Goal: Use online tool/utility: Utilize a website feature to perform a specific function

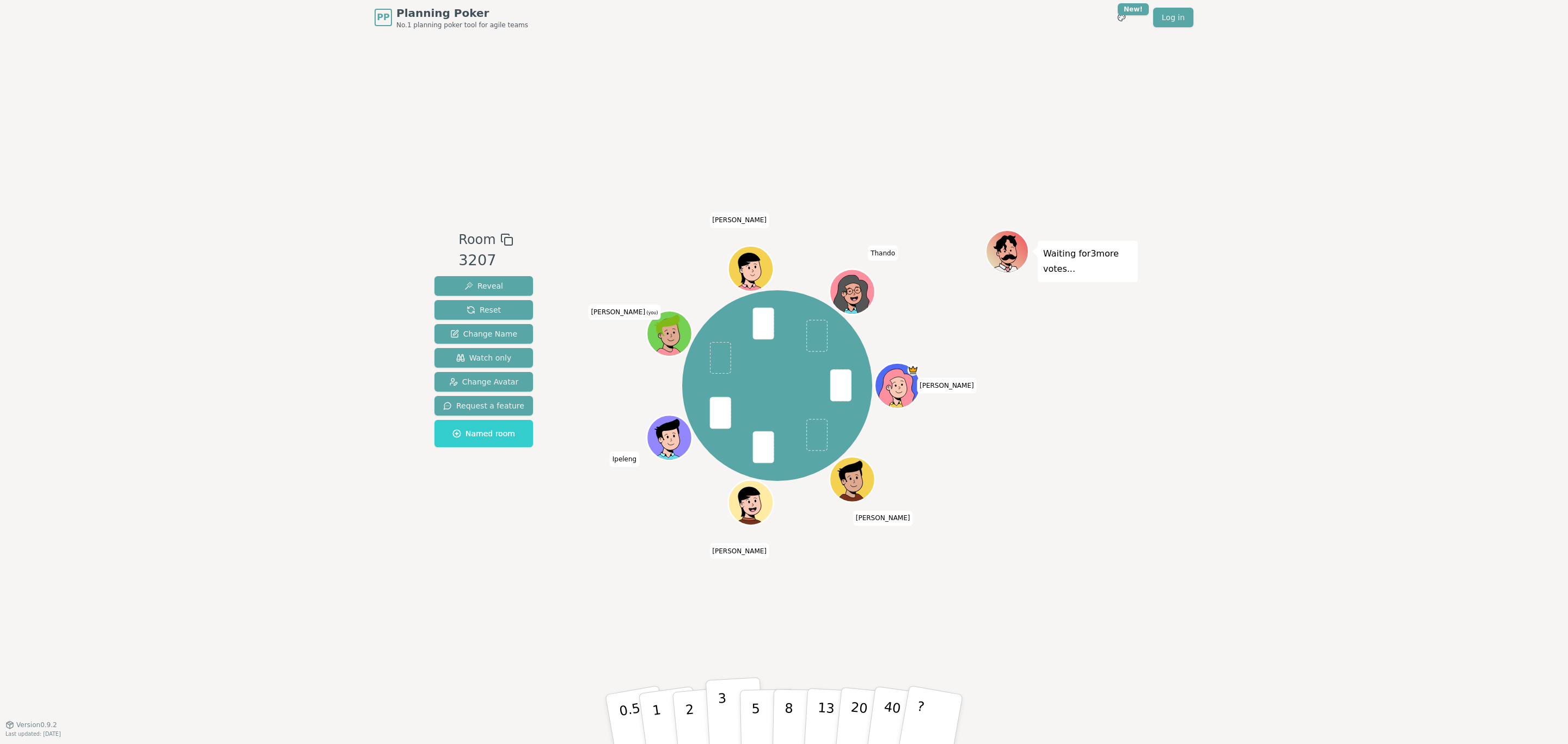
click at [732, 450] on button "3" at bounding box center [735, 720] width 59 height 85
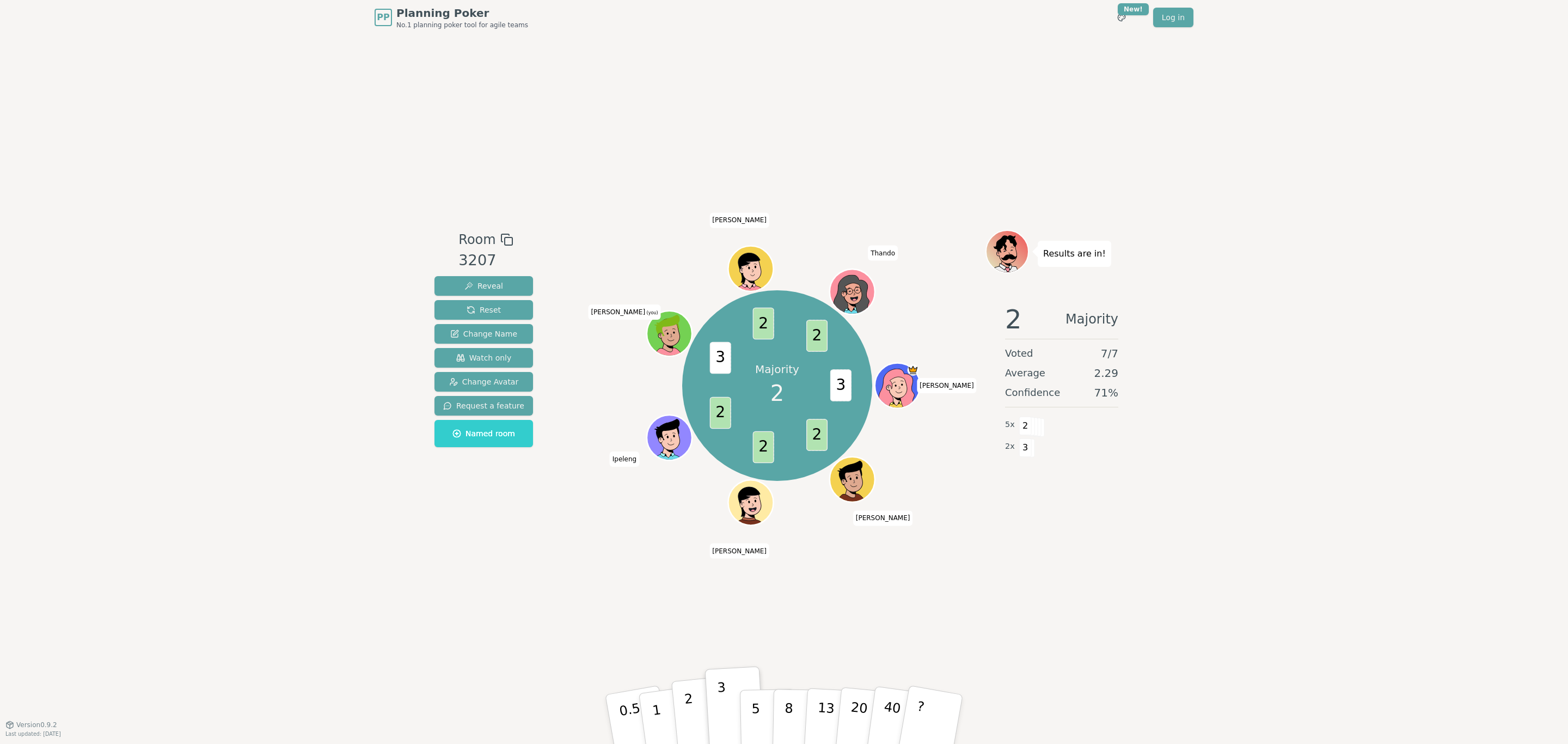
click at [693, 450] on button "2" at bounding box center [702, 720] width 62 height 86
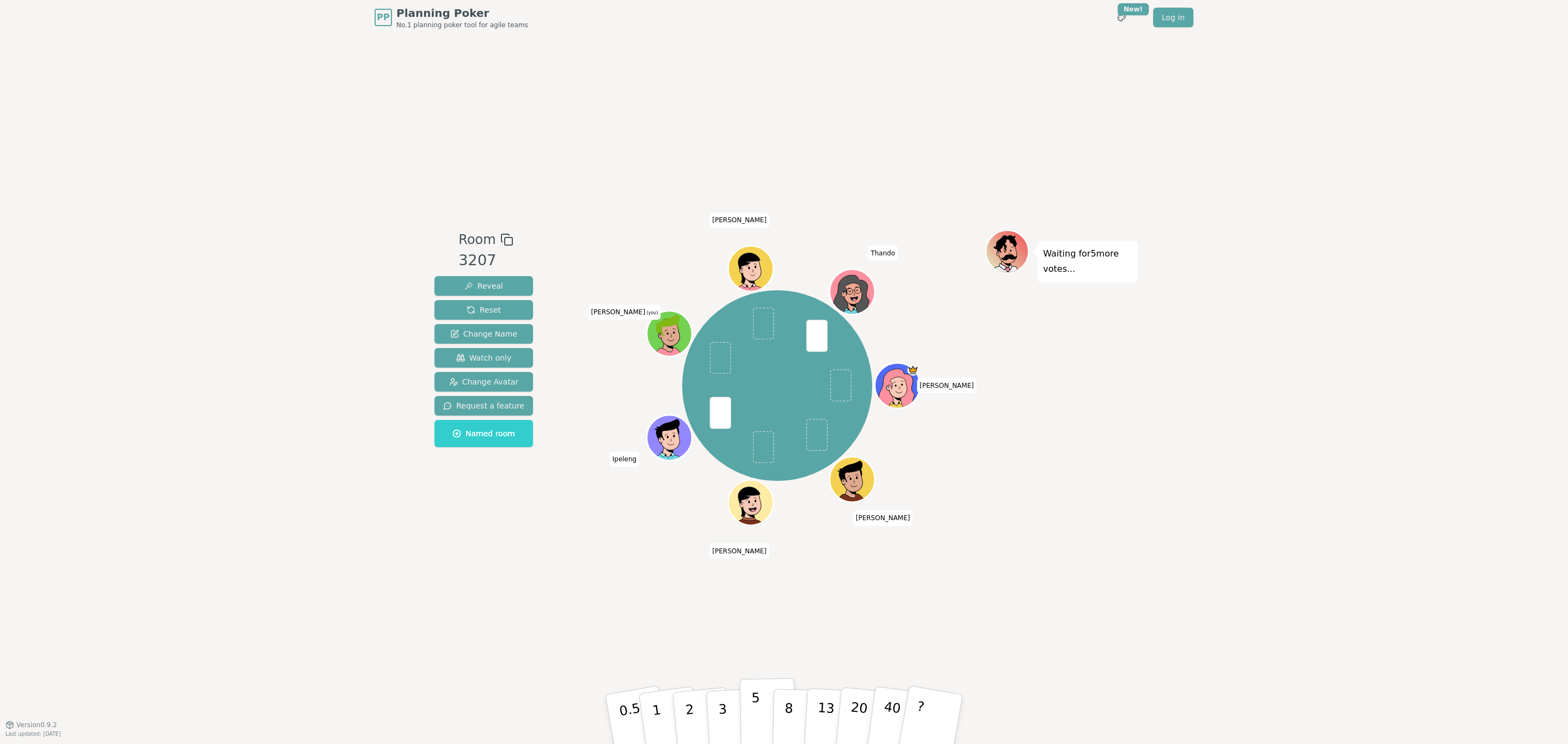
click at [747, 450] on button "5" at bounding box center [768, 720] width 56 height 83
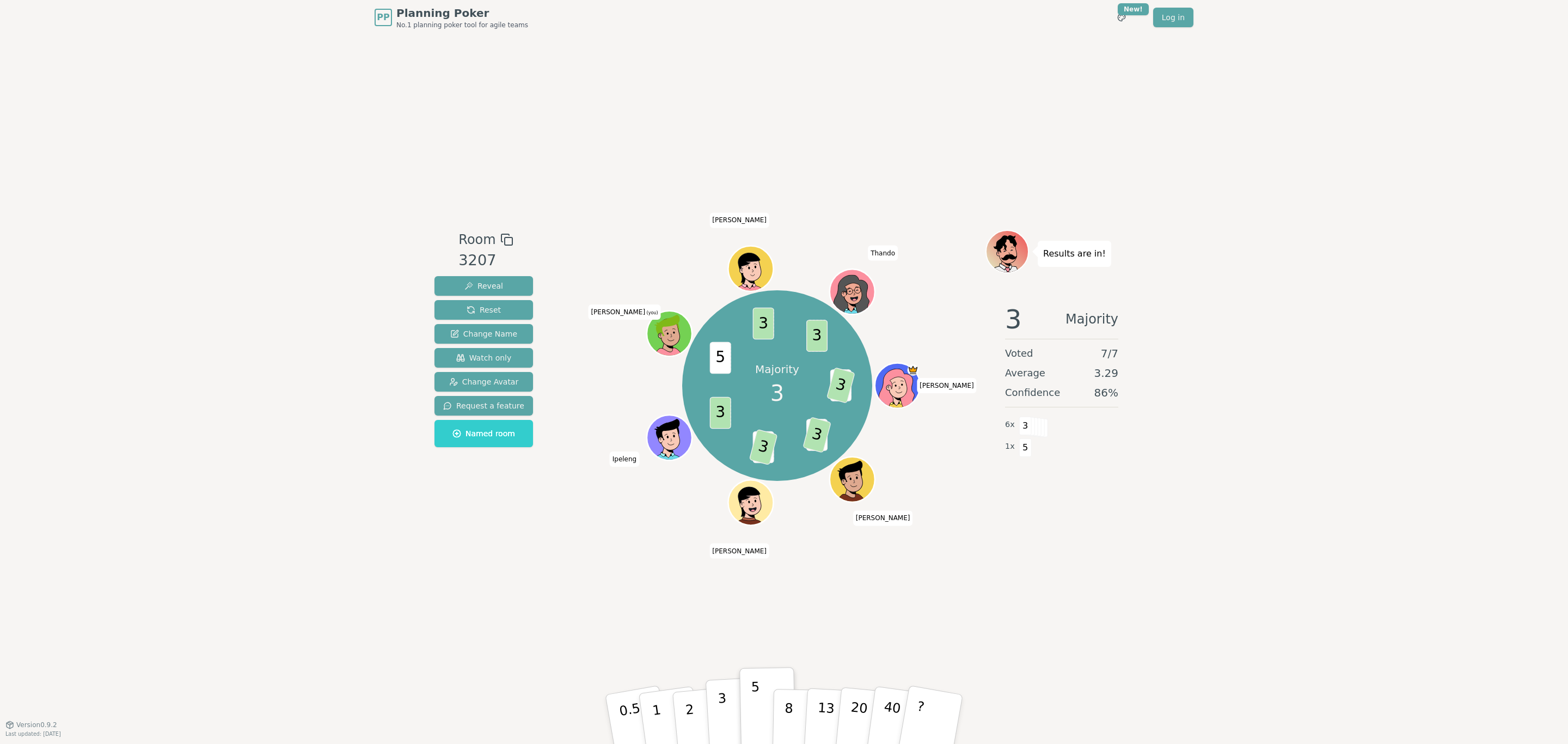
click at [730, 450] on button "3" at bounding box center [735, 720] width 59 height 85
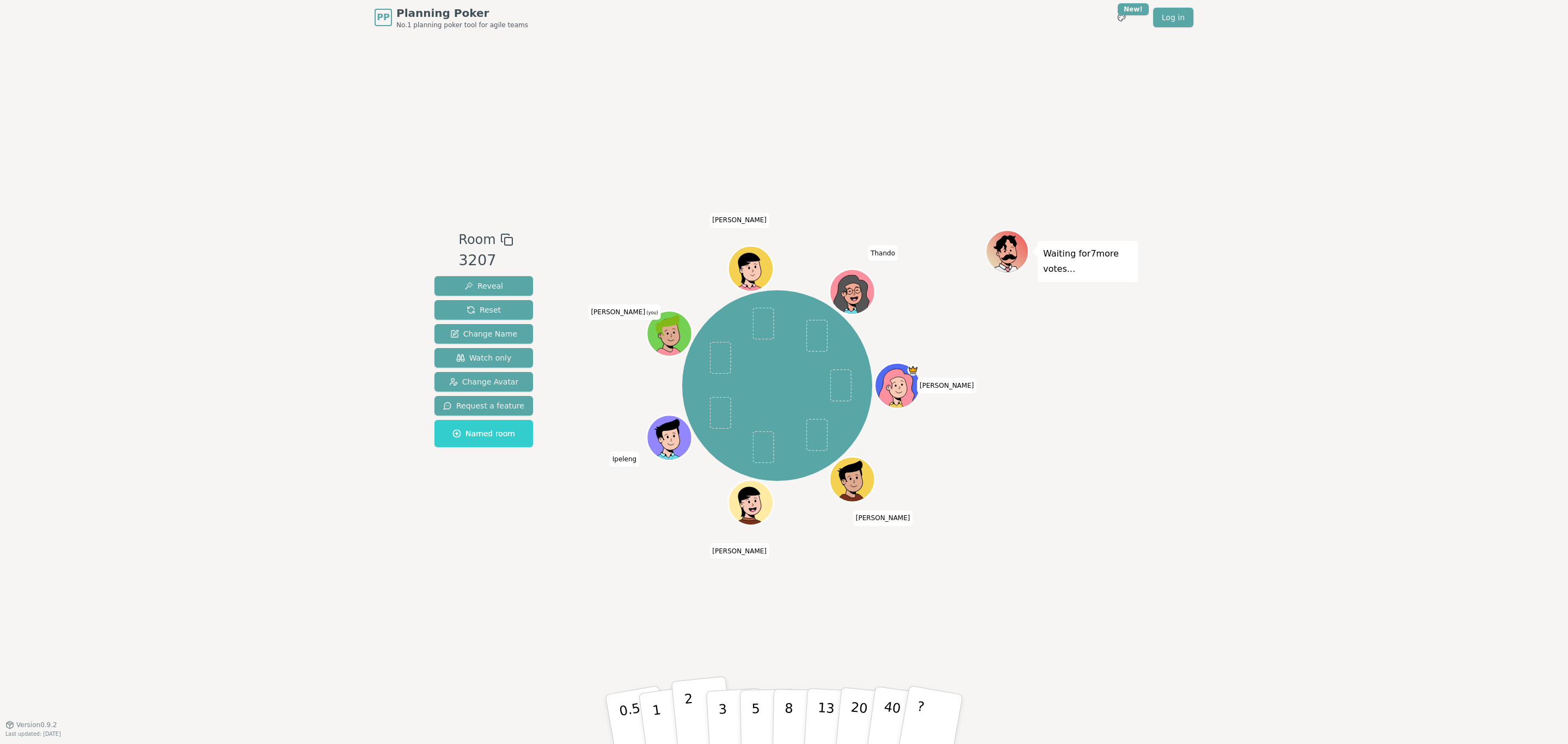
click at [699, 450] on button "2" at bounding box center [702, 720] width 62 height 86
click at [716, 450] on button "3" at bounding box center [735, 720] width 59 height 85
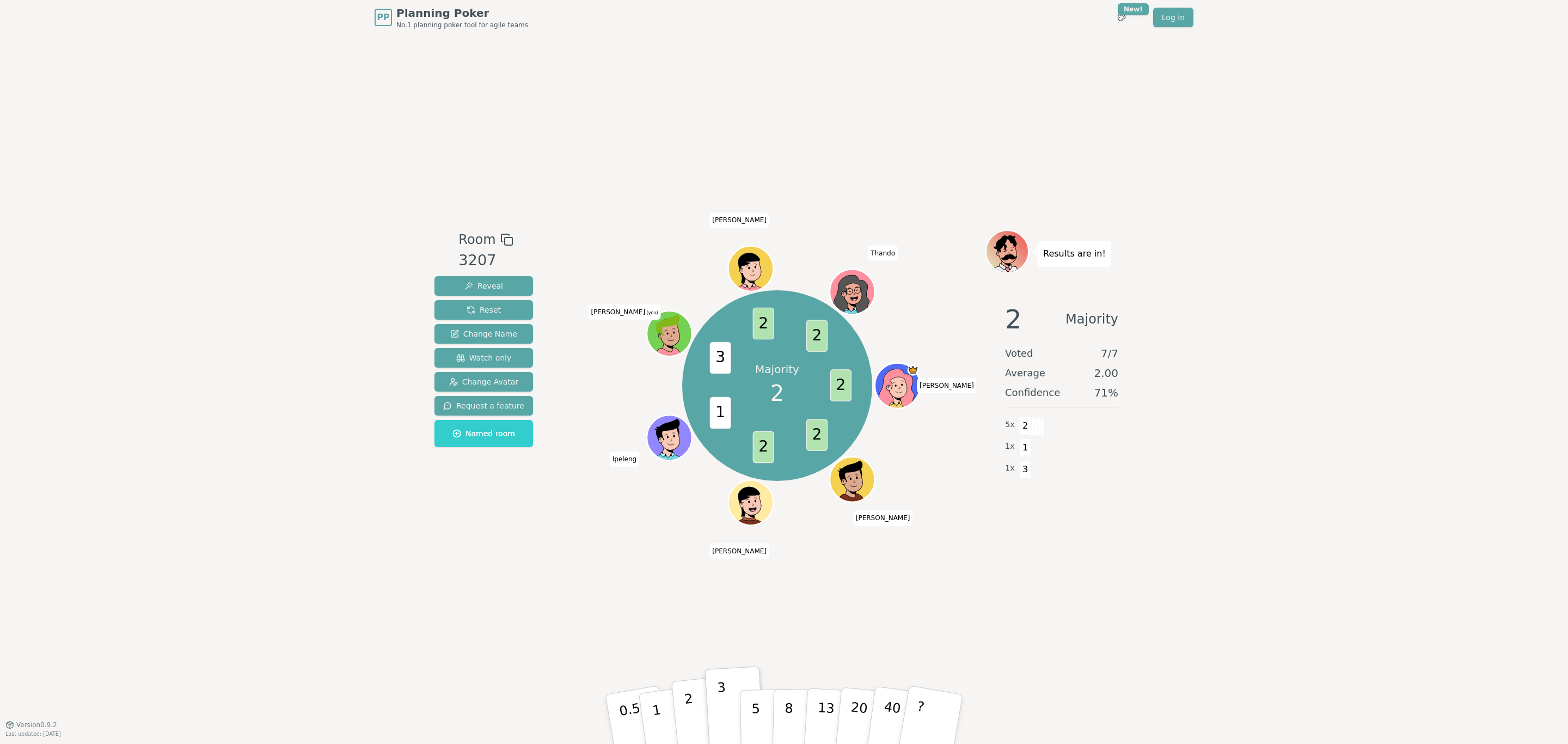
click at [684, 450] on button "2" at bounding box center [702, 720] width 62 height 86
click at [693, 450] on button "2" at bounding box center [702, 720] width 62 height 86
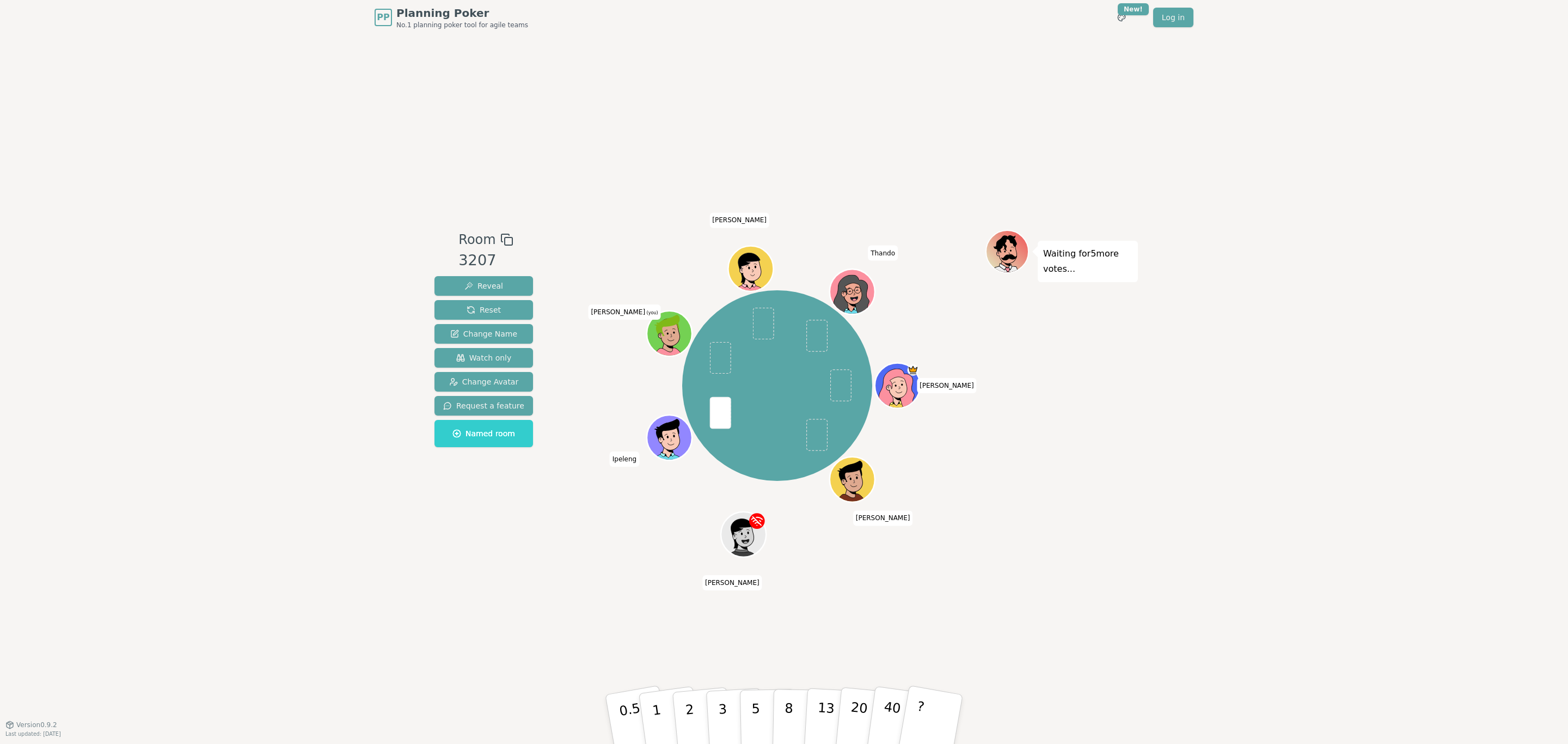
drag, startPoint x: 701, startPoint y: 706, endPoint x: 681, endPoint y: 662, distance: 48.3
click at [701, 450] on button "2" at bounding box center [704, 730] width 62 height 86
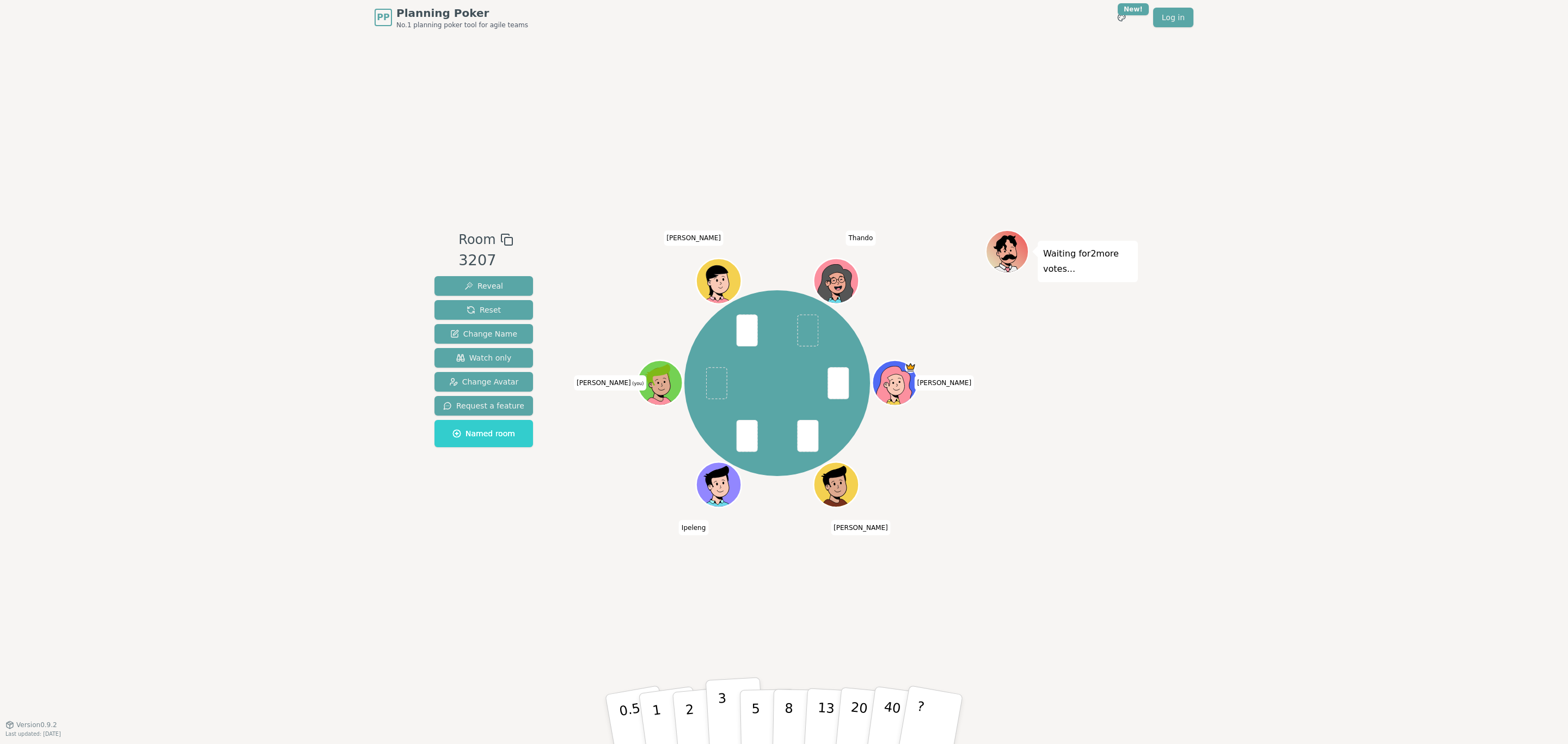
click at [727, 450] on button "3" at bounding box center [735, 720] width 59 height 85
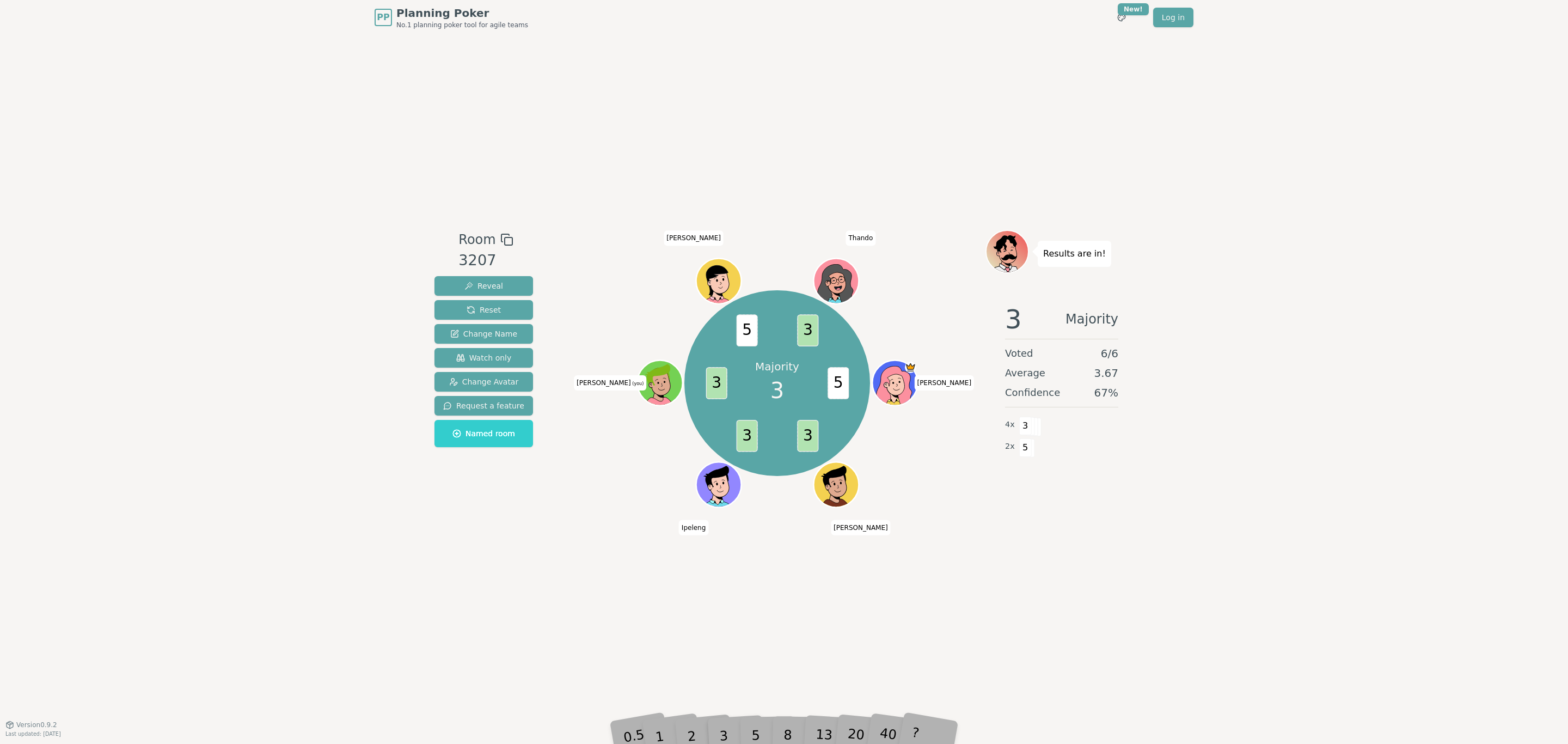
click at [755, 450] on div "5" at bounding box center [767, 719] width 33 height 39
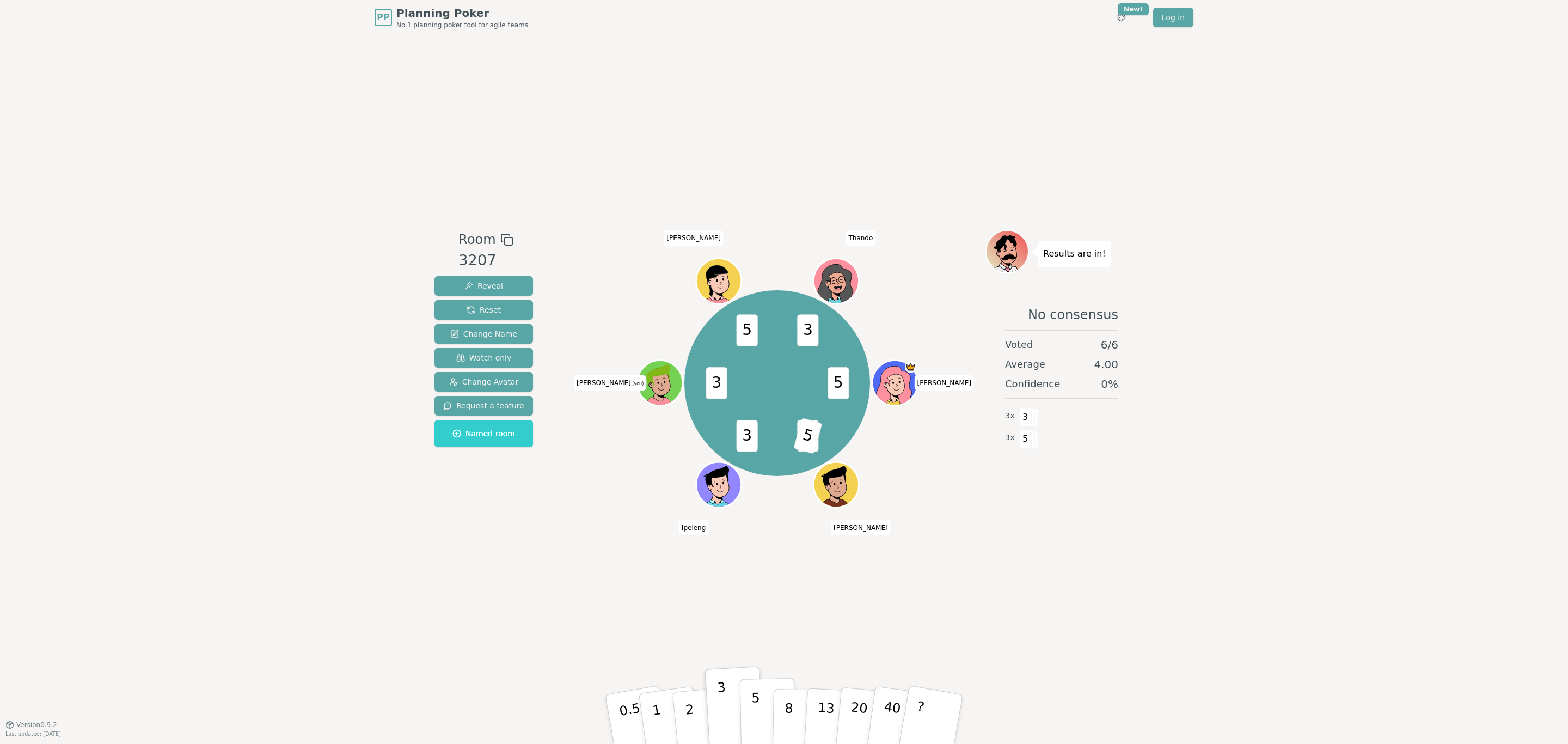
click at [756, 450] on p "5" at bounding box center [755, 719] width 9 height 59
